Goal: Task Accomplishment & Management: Manage account settings

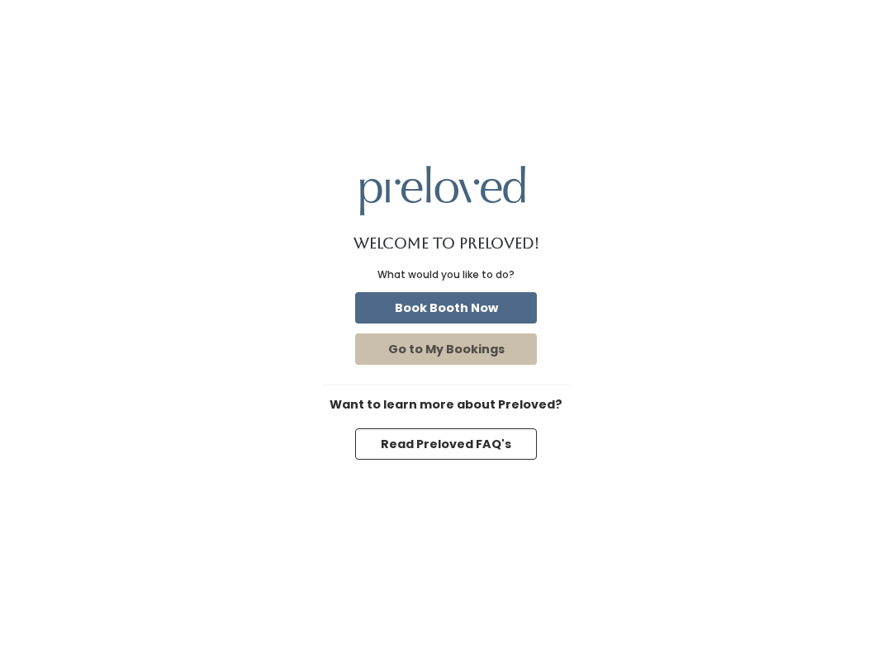
click at [482, 358] on button "Go to My Bookings" at bounding box center [446, 349] width 182 height 31
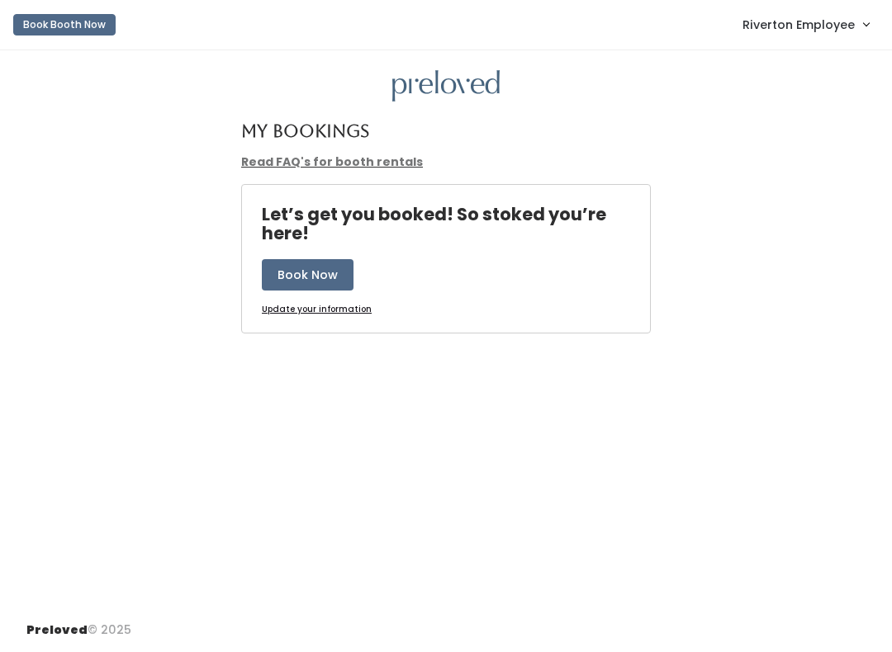
click at [793, 31] on span "Riverton Employee" at bounding box center [798, 25] width 112 height 18
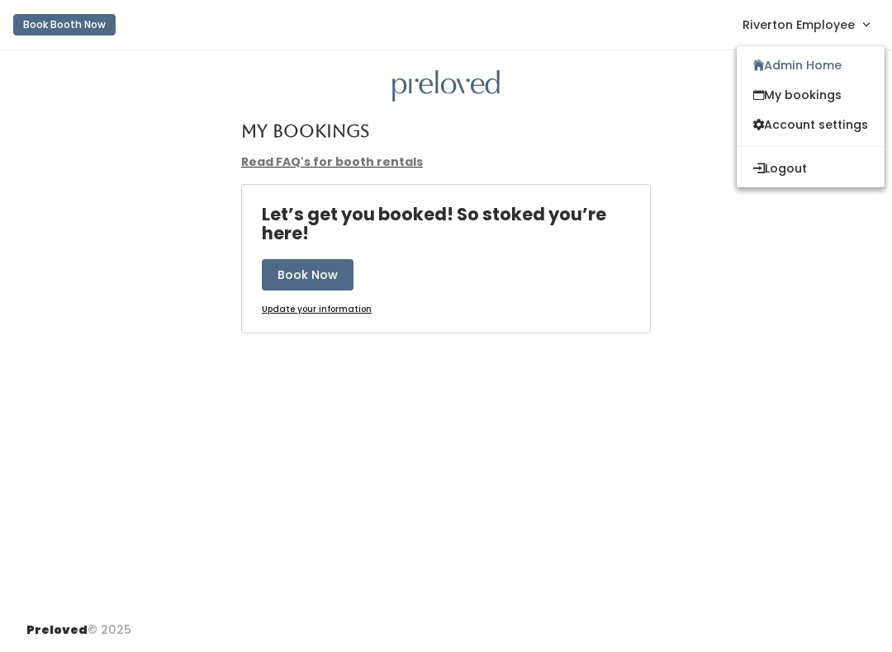
click at [809, 78] on link "Admin Home" at bounding box center [811, 65] width 148 height 30
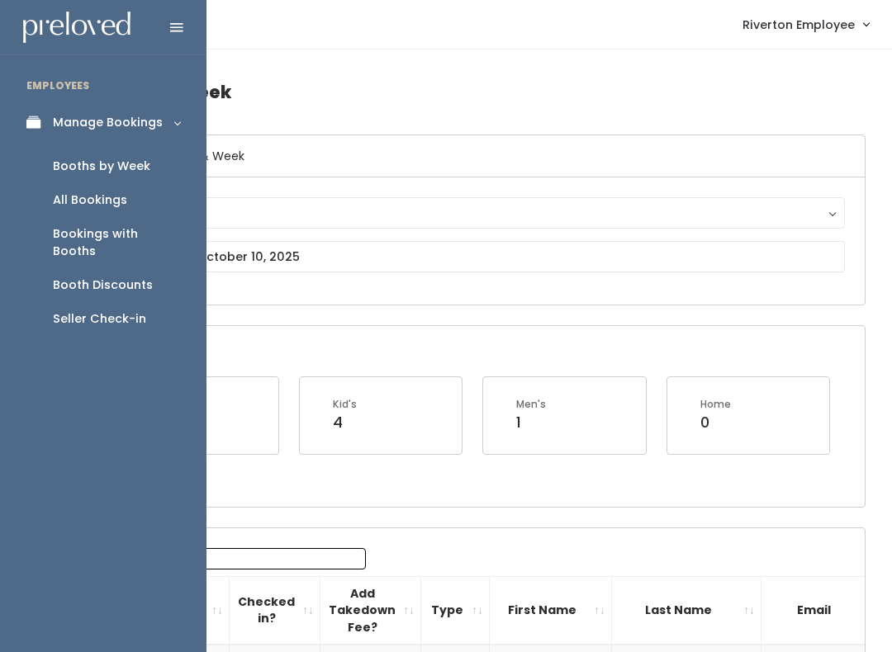
click at [104, 310] on link "Seller Check-in" at bounding box center [103, 319] width 206 height 34
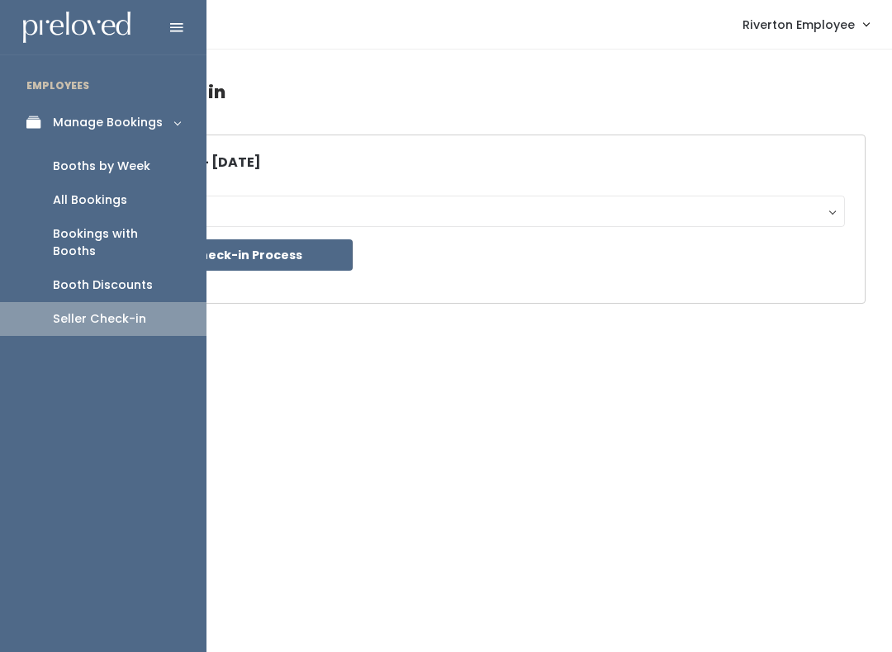
click at [121, 170] on div "Booths by Week" at bounding box center [101, 166] width 97 height 17
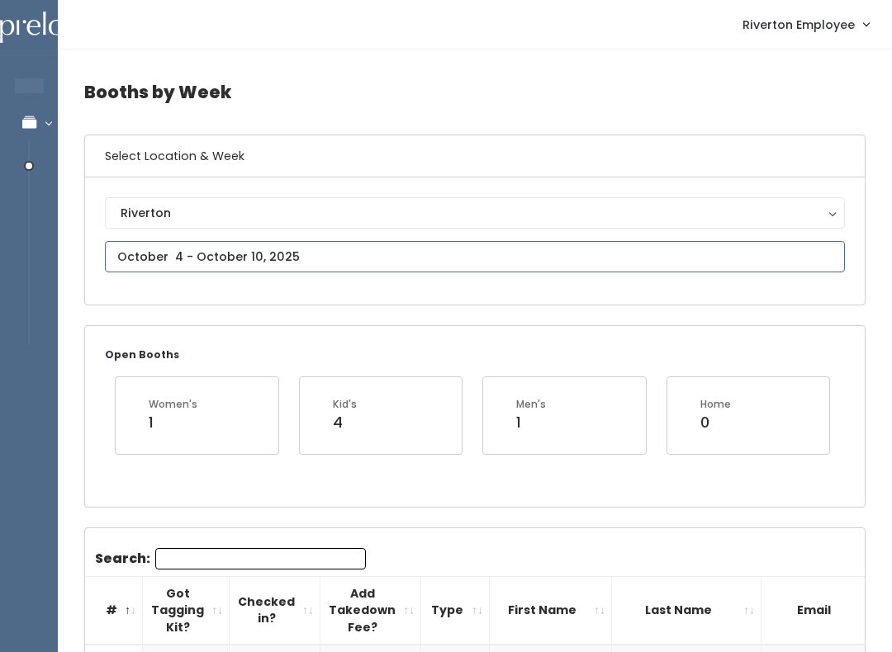
click at [226, 258] on input "text" at bounding box center [475, 256] width 740 height 31
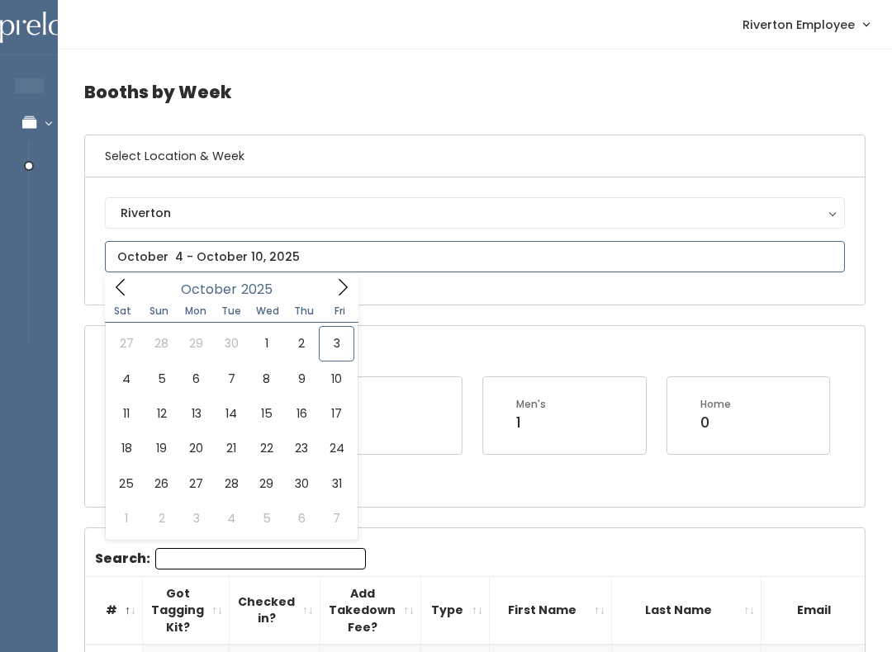
type input "October 4 to October 10"
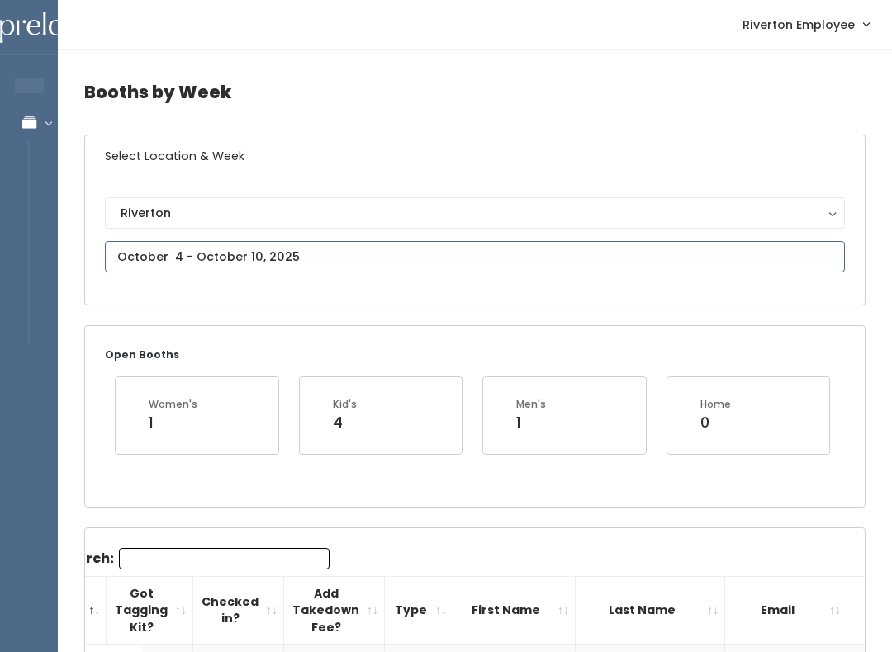
click at [199, 254] on input "text" at bounding box center [475, 256] width 740 height 31
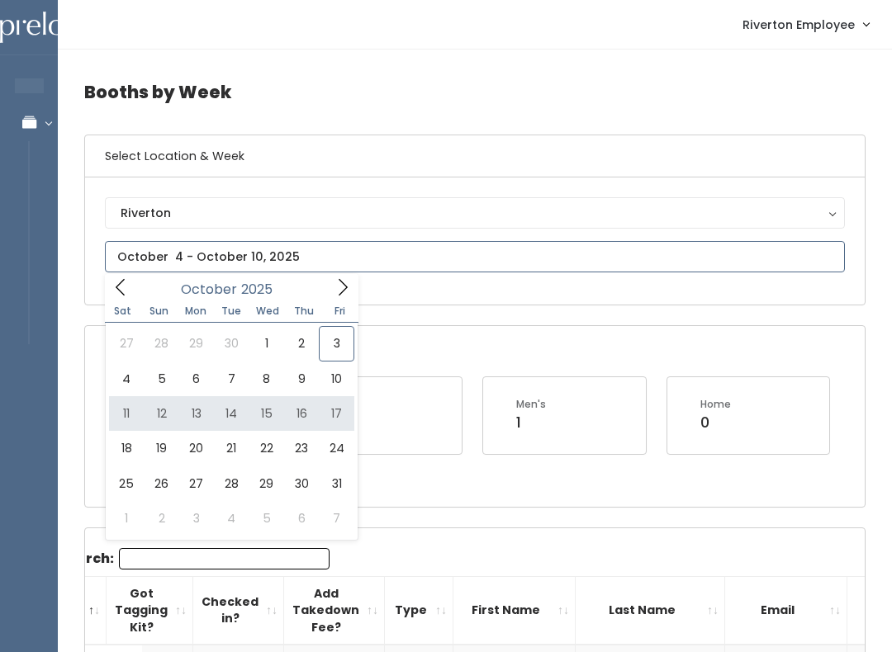
type input "October 11 to October 17"
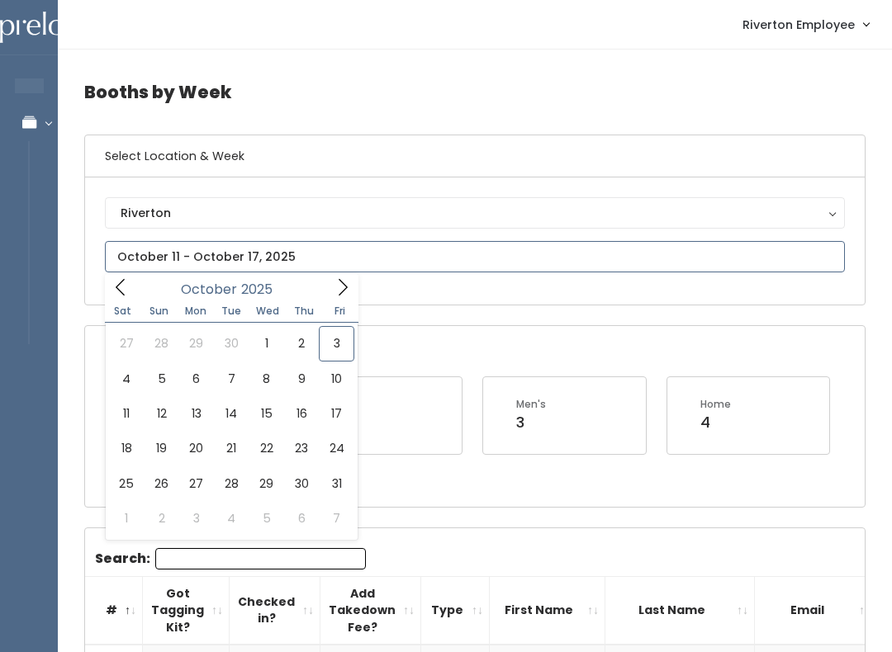
type input "October 4 to October 10"
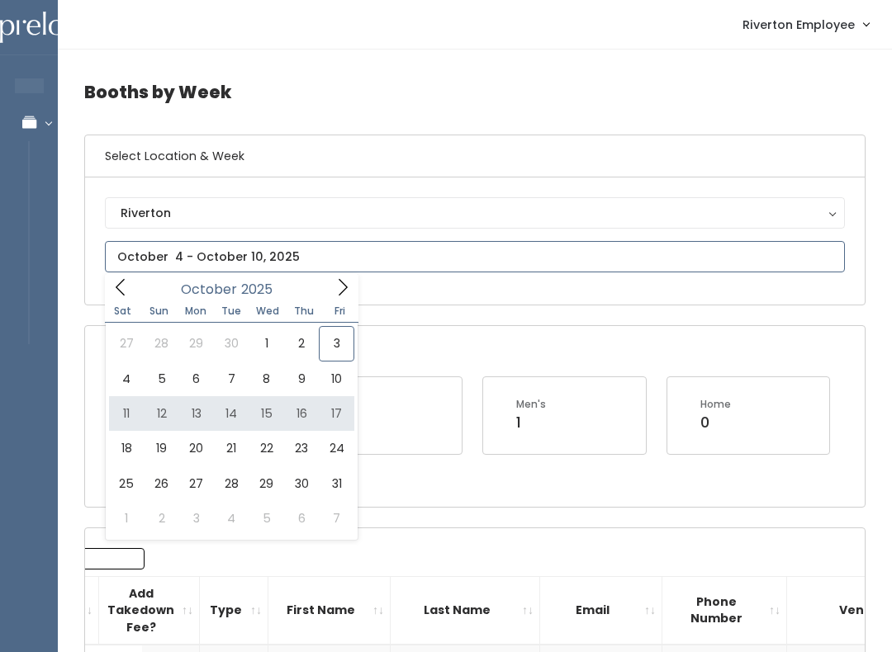
type input "October 11 to October 17"
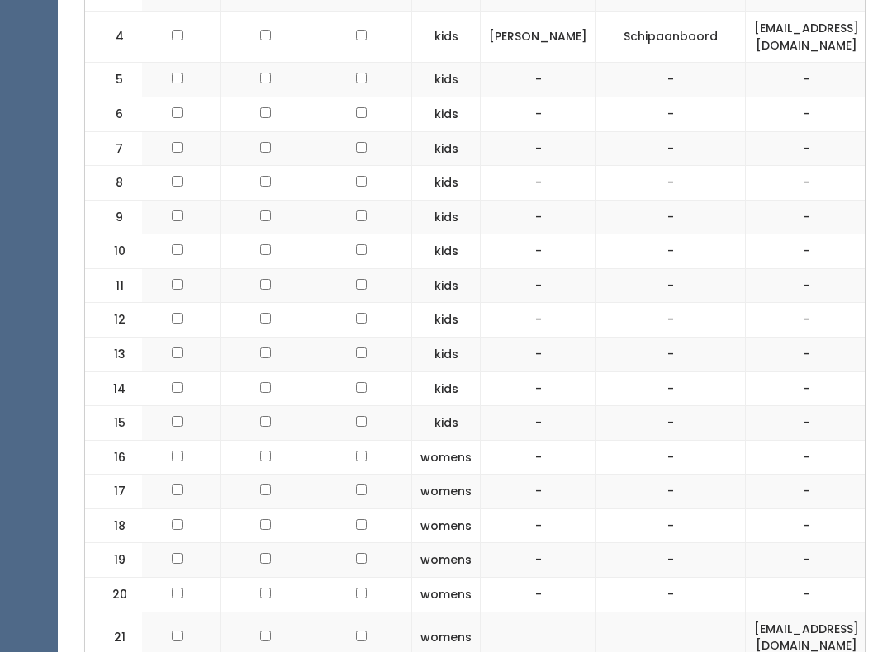
scroll to position [770, 0]
